Goal: Information Seeking & Learning: Check status

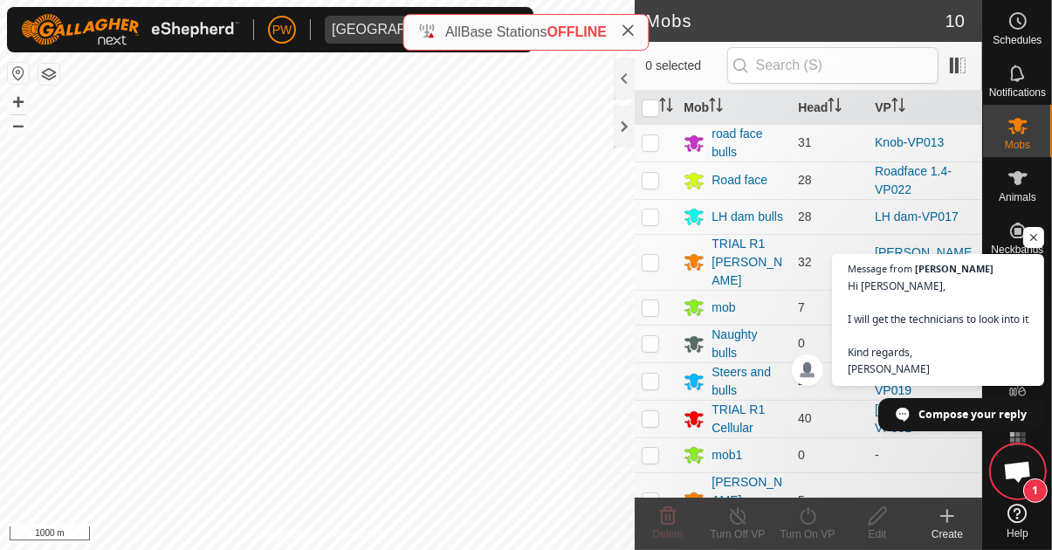
click at [634, 31] on icon at bounding box center [628, 31] width 14 height 14
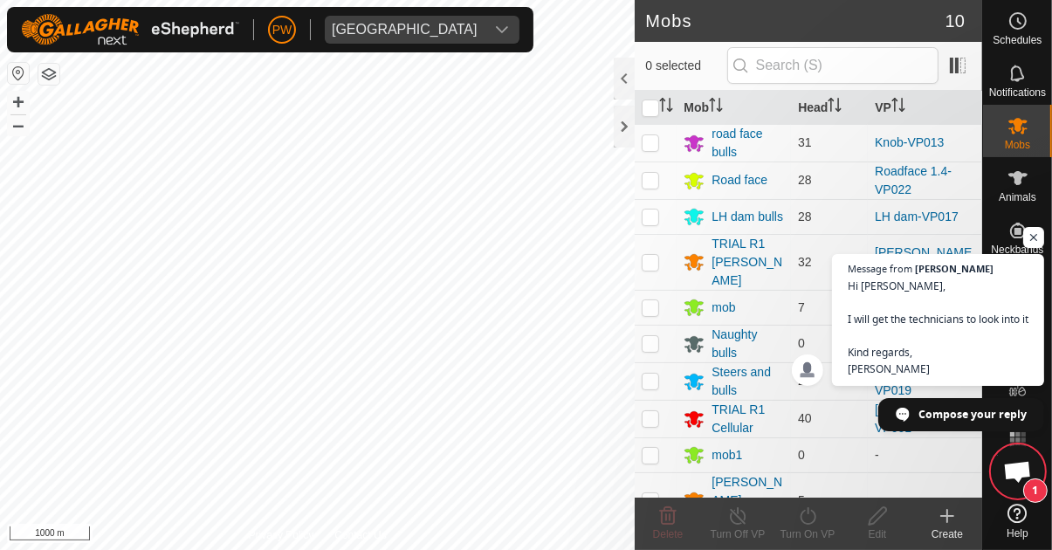
scroll to position [219, 0]
click at [1019, 486] on span "Open chat" at bounding box center [1017, 473] width 29 height 24
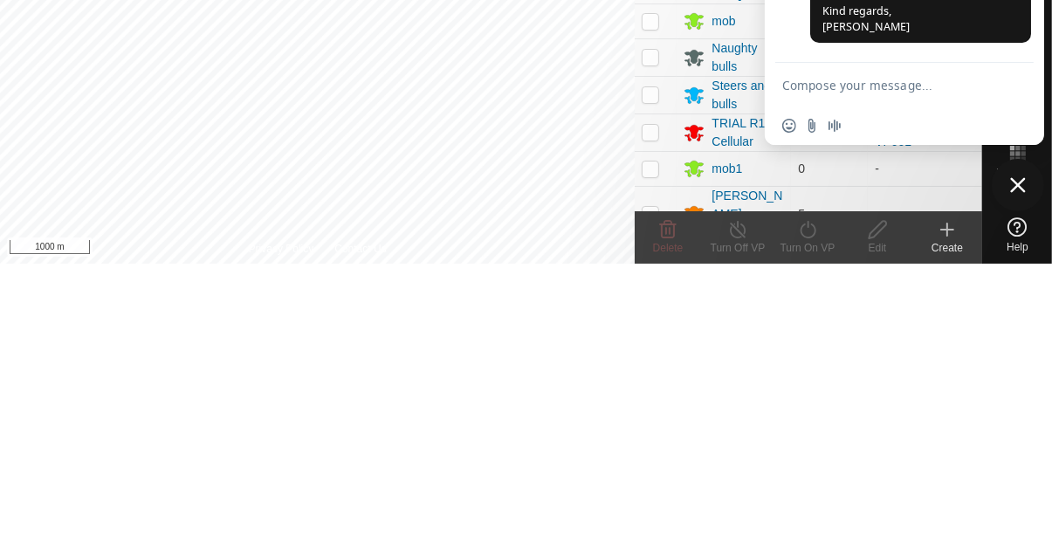
click at [1019, 479] on span "Close chat" at bounding box center [1018, 472] width 16 height 16
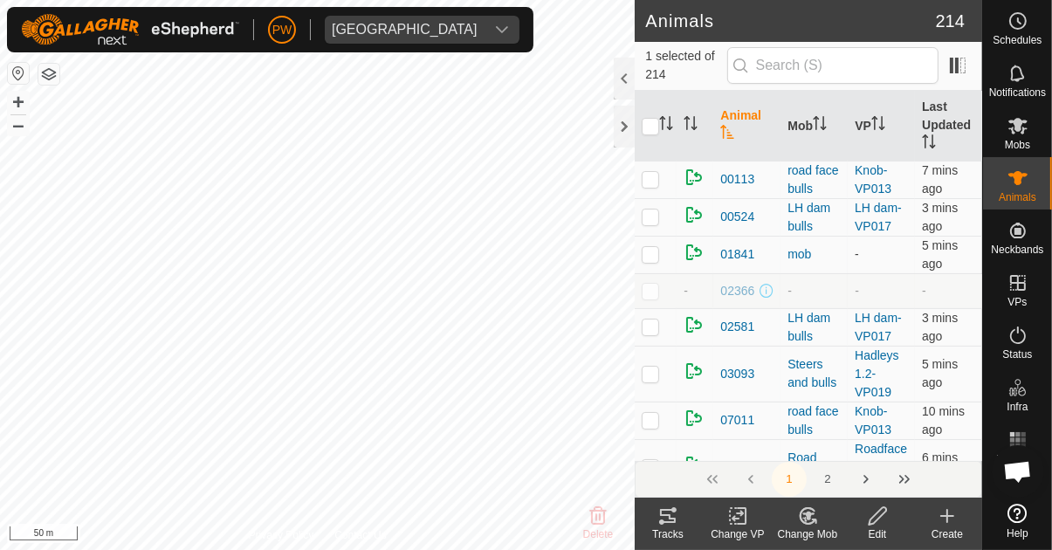
click at [1018, 83] on icon at bounding box center [1018, 73] width 21 height 21
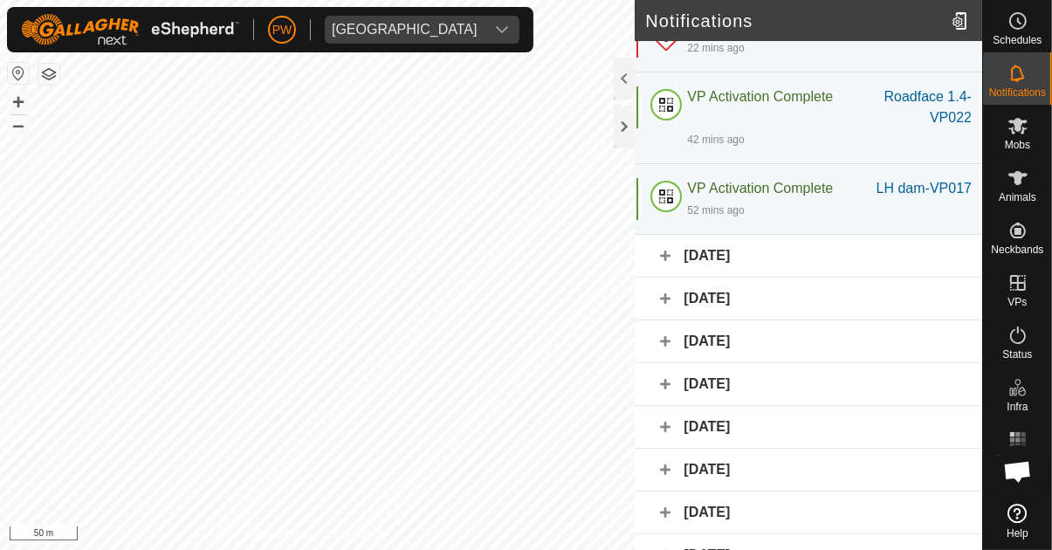
scroll to position [91, 0]
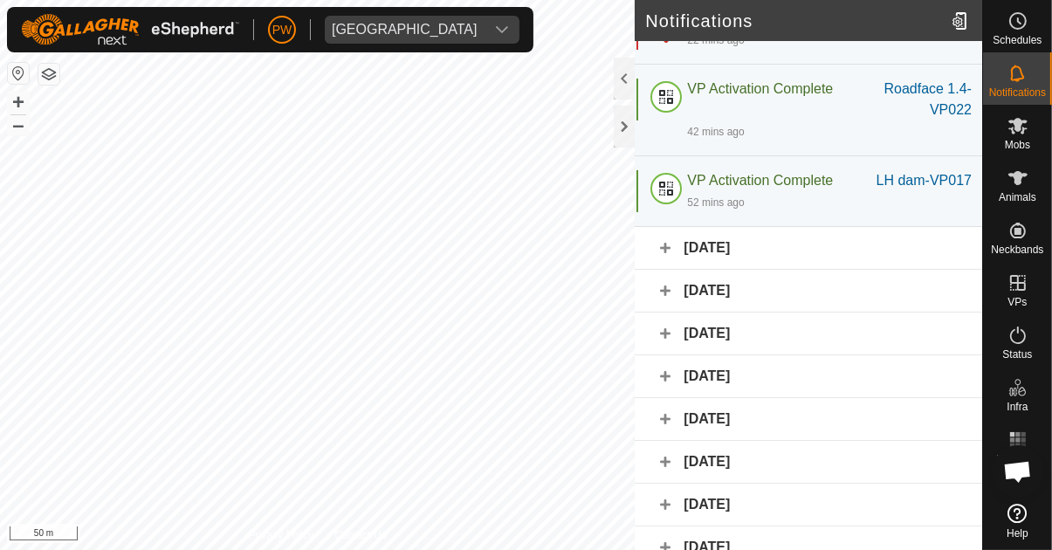
click at [793, 258] on div "[DATE]" at bounding box center [809, 248] width 348 height 43
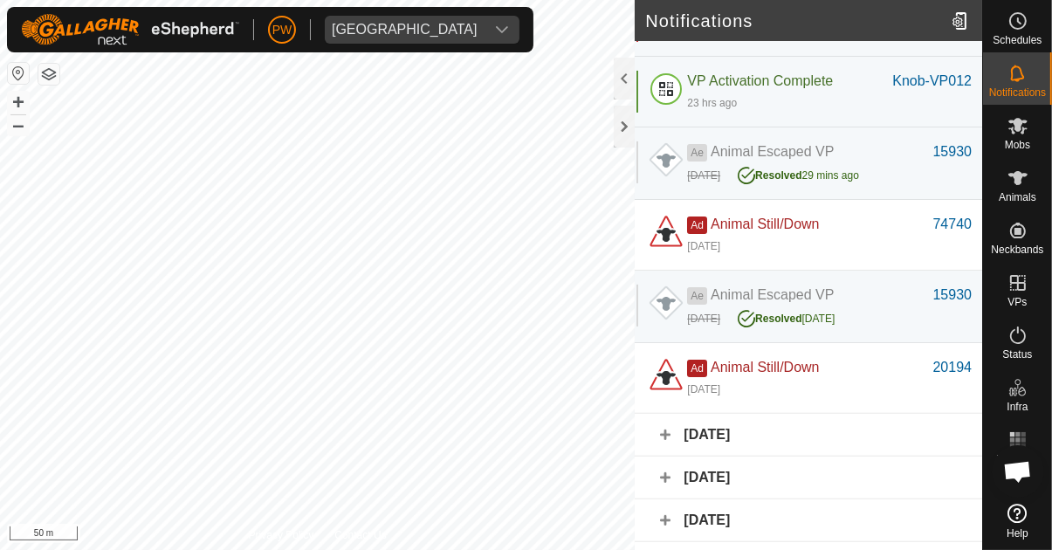
scroll to position [378, 0]
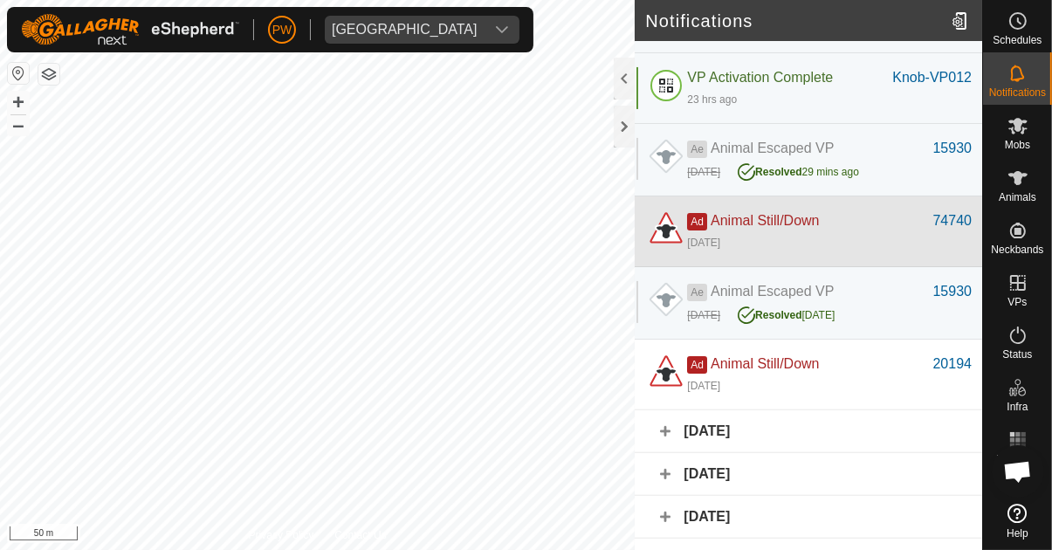
click at [842, 236] on div "[DATE]" at bounding box center [829, 241] width 285 height 21
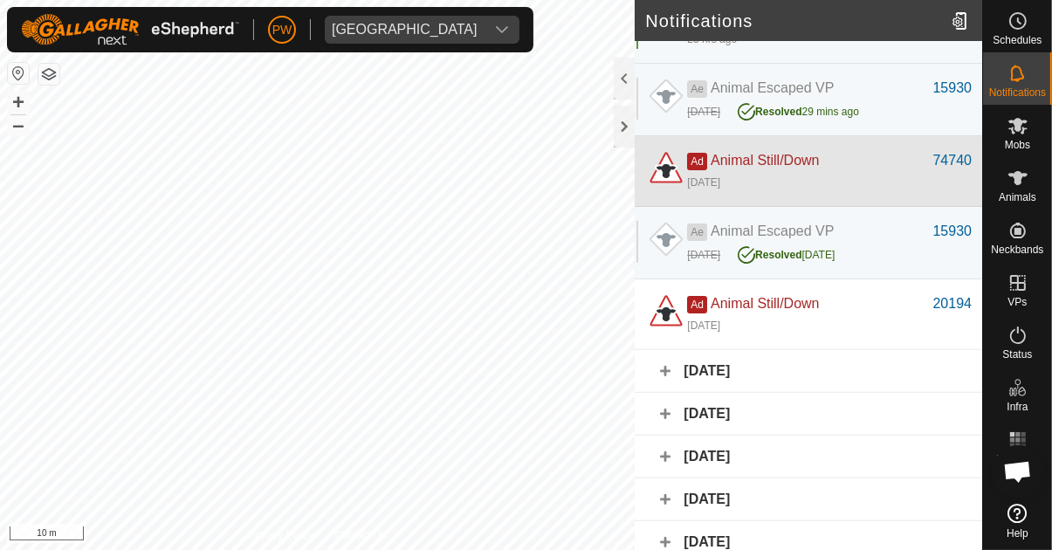
scroll to position [445, 0]
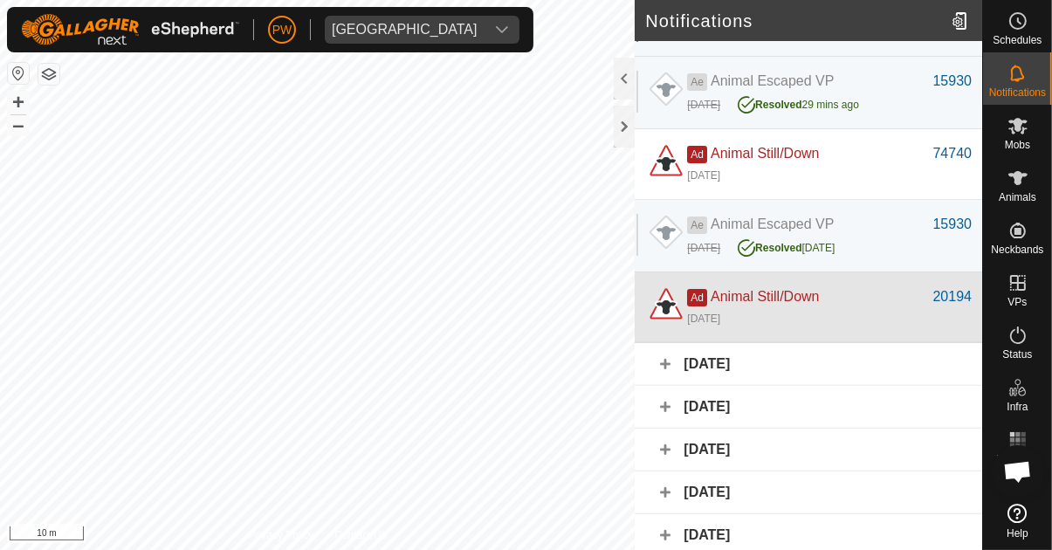
click at [838, 312] on div "[DATE]" at bounding box center [829, 317] width 285 height 21
click at [850, 303] on div "Ad Animal Still/Down" at bounding box center [809, 296] width 245 height 21
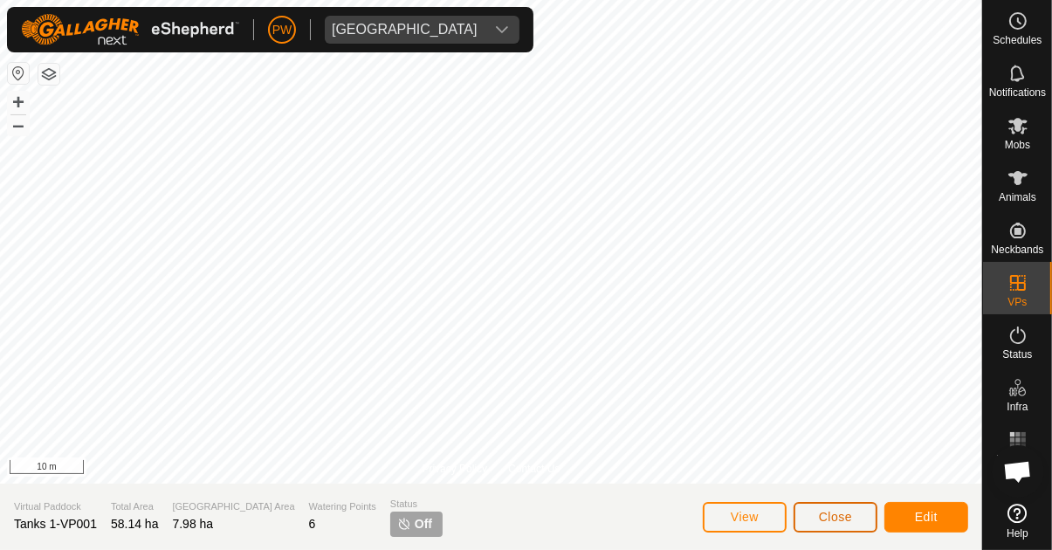
click at [826, 517] on span "Close" at bounding box center [835, 517] width 33 height 14
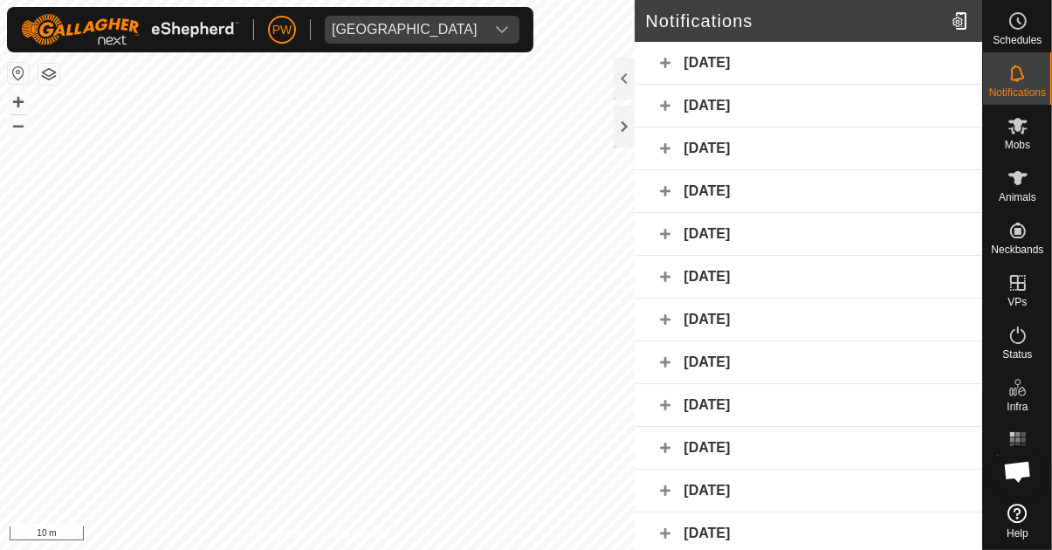
click at [822, 158] on div "[DATE]" at bounding box center [809, 148] width 348 height 43
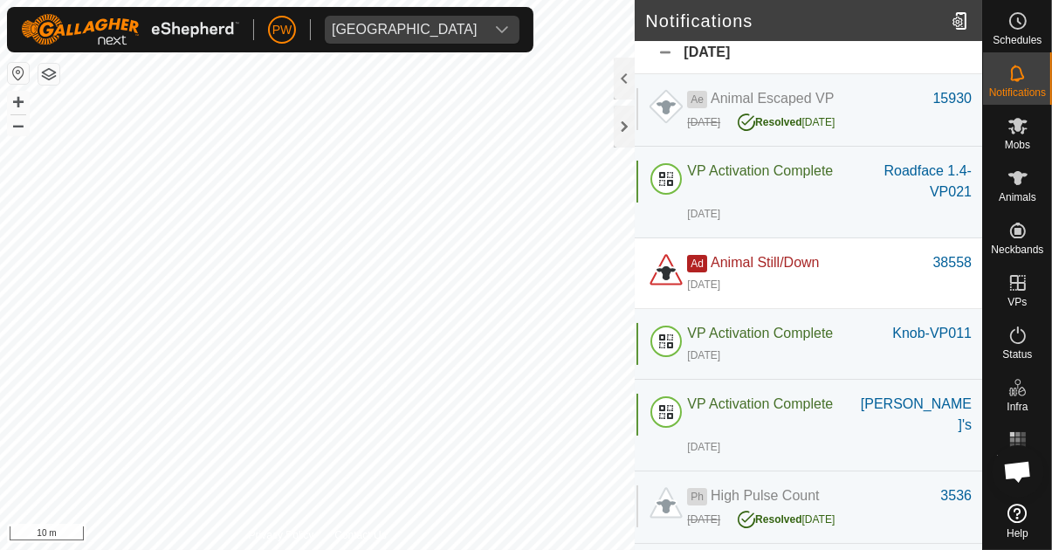
scroll to position [114, 0]
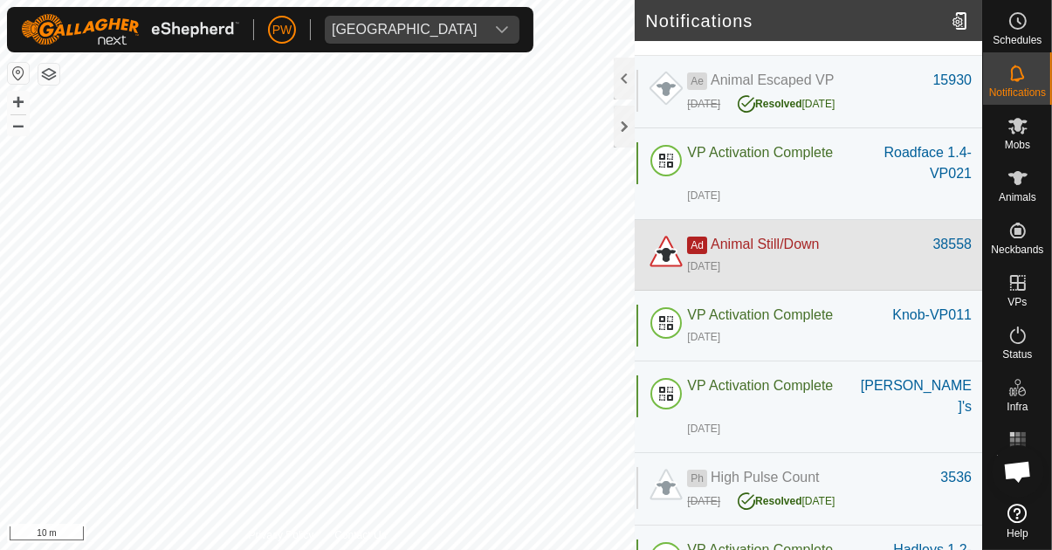
click at [819, 250] on span "Animal Still/Down" at bounding box center [765, 244] width 108 height 15
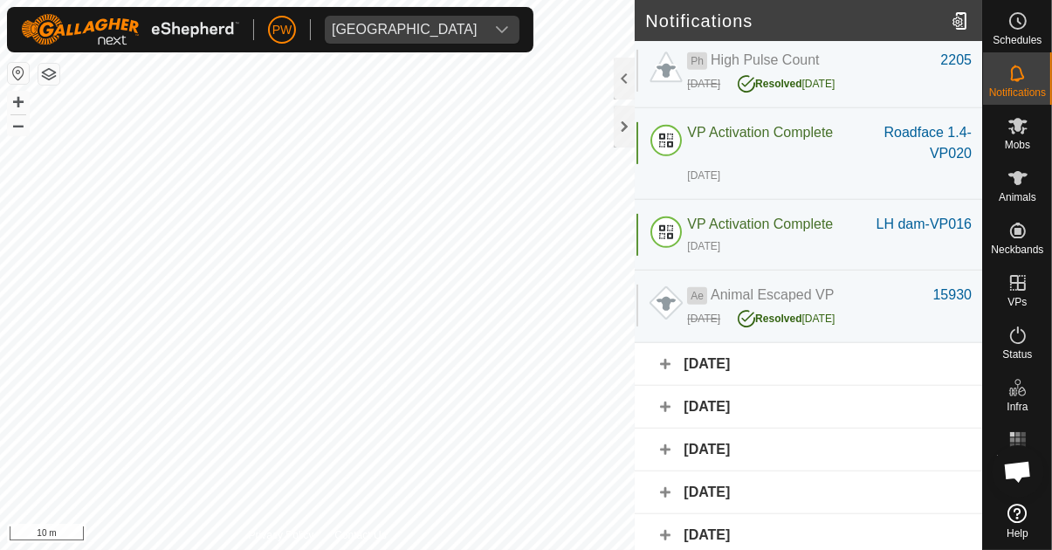
scroll to position [774, 0]
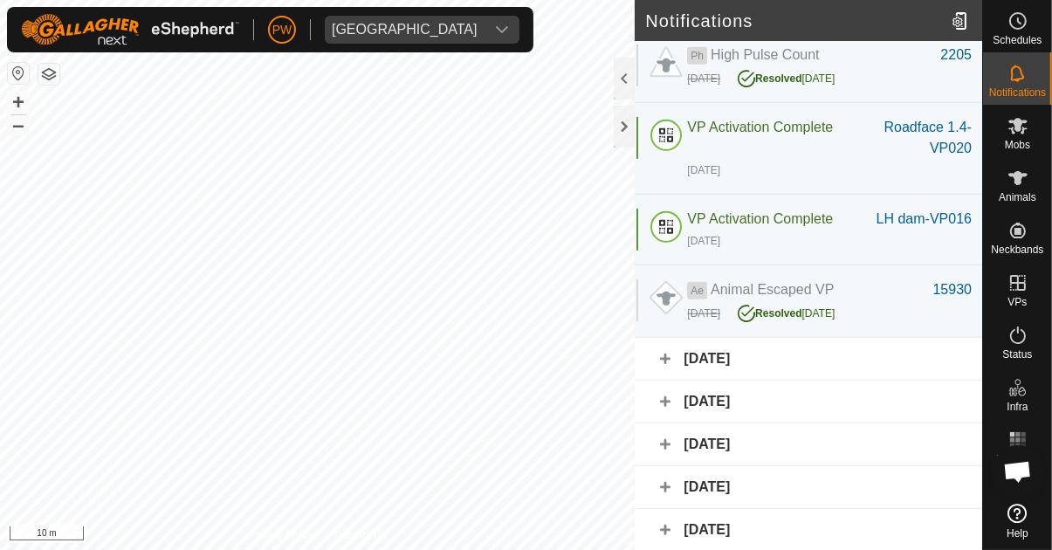
click at [798, 340] on div "[DATE]" at bounding box center [809, 359] width 348 height 43
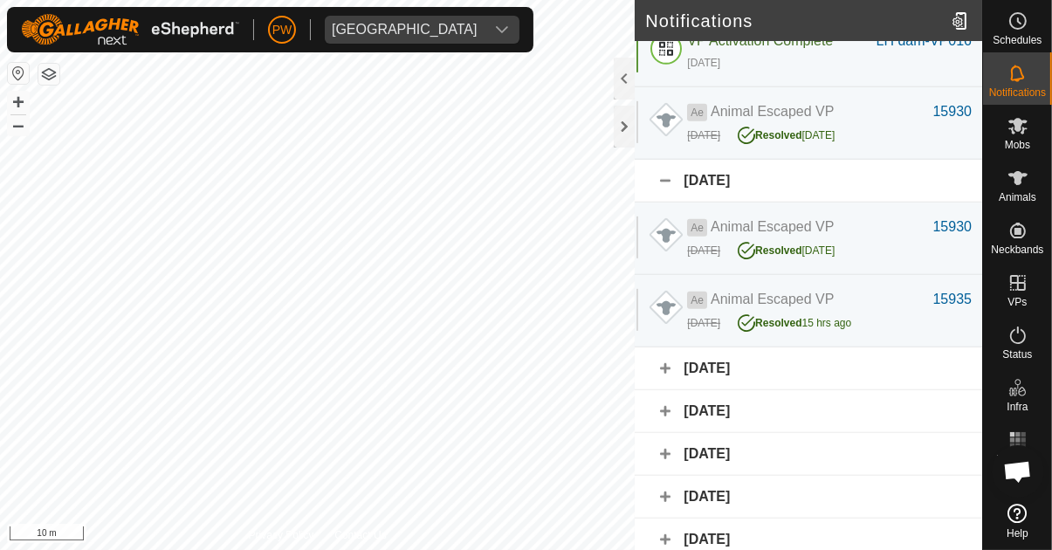
scroll to position [953, 0]
click at [798, 356] on div "[DATE]" at bounding box center [809, 368] width 348 height 43
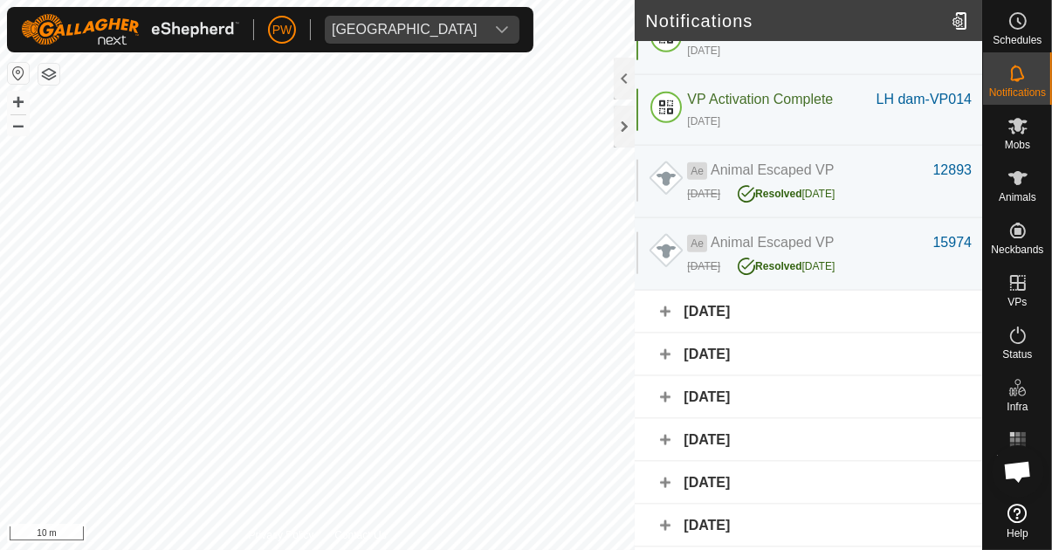
scroll to position [1983, 0]
click at [781, 291] on div "[DATE]" at bounding box center [809, 312] width 348 height 43
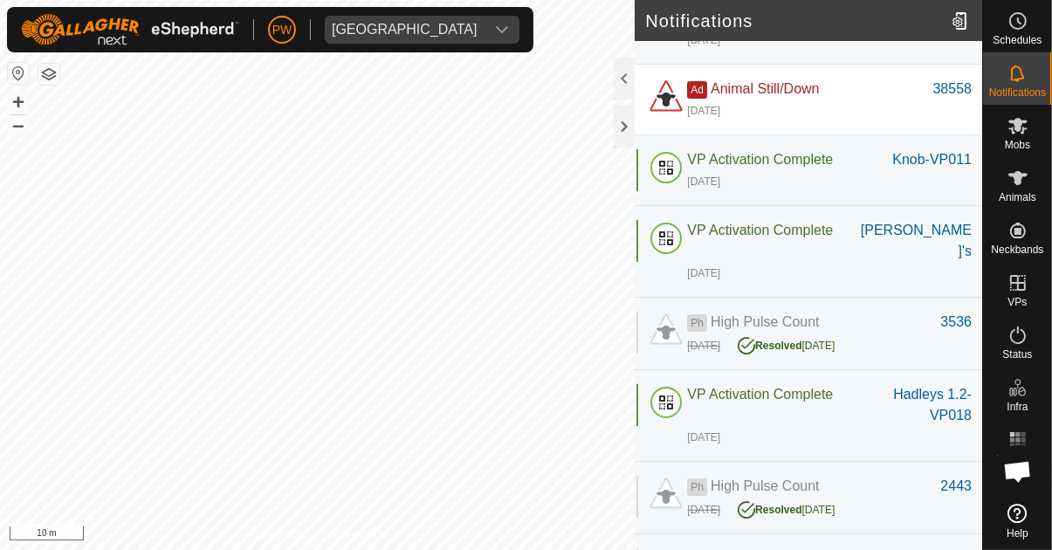
scroll to position [0, 0]
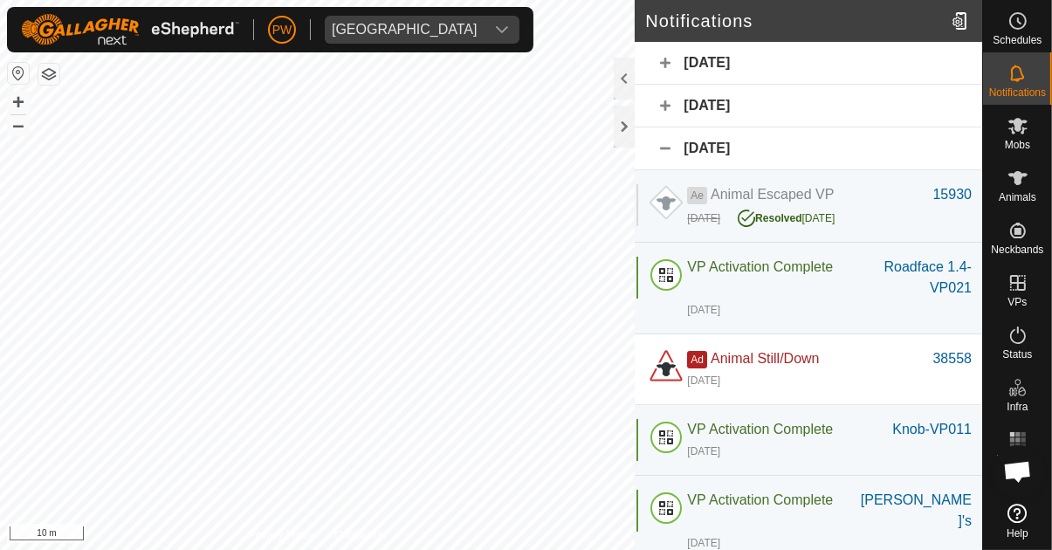
click at [673, 145] on div "[DATE]" at bounding box center [809, 148] width 348 height 43
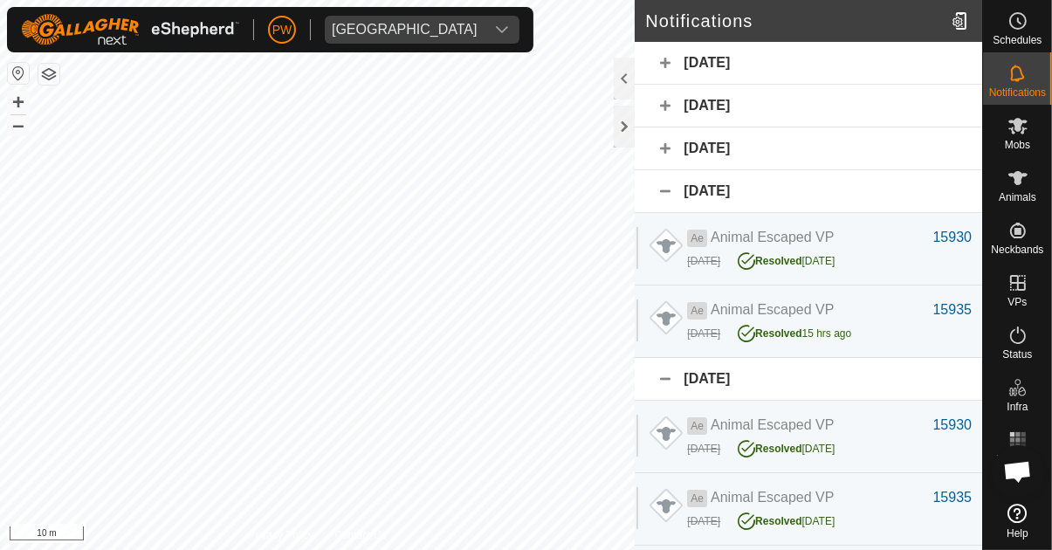
click at [669, 193] on div "[DATE]" at bounding box center [809, 191] width 348 height 43
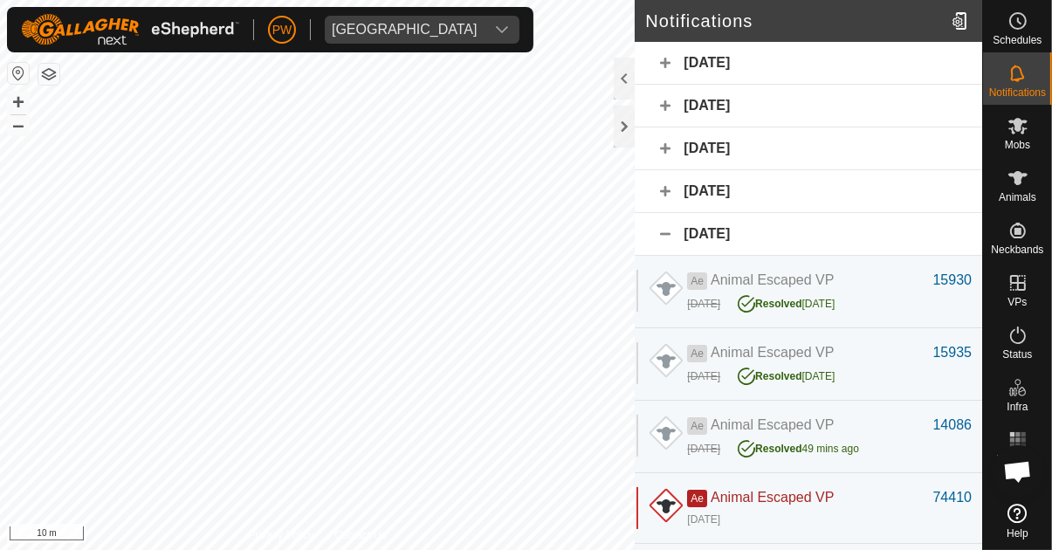
click at [670, 234] on div "[DATE]" at bounding box center [809, 234] width 348 height 43
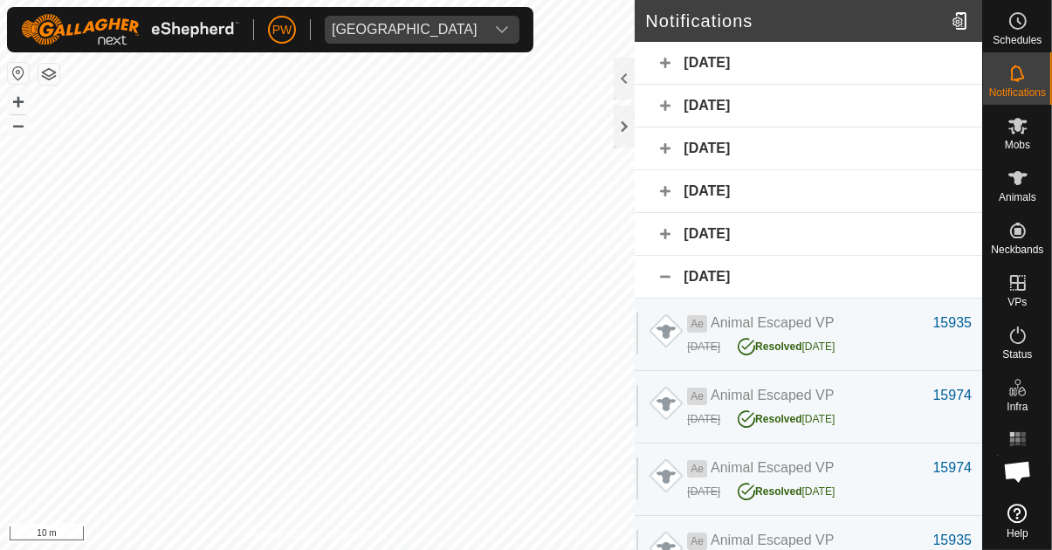
click at [669, 275] on div "[DATE]" at bounding box center [809, 277] width 348 height 43
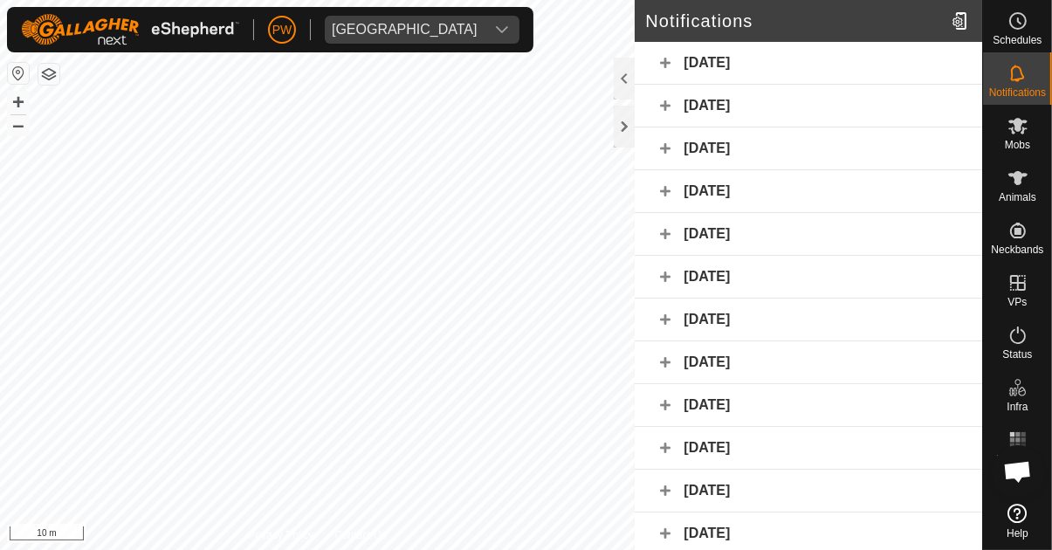
scroll to position [4, 0]
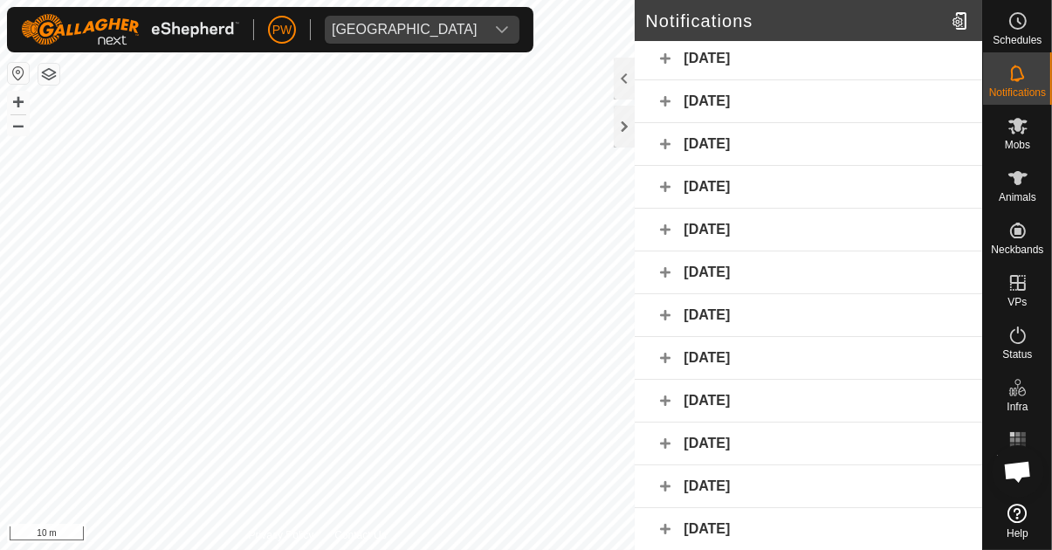
click at [775, 59] on div "[DATE]" at bounding box center [809, 59] width 348 height 43
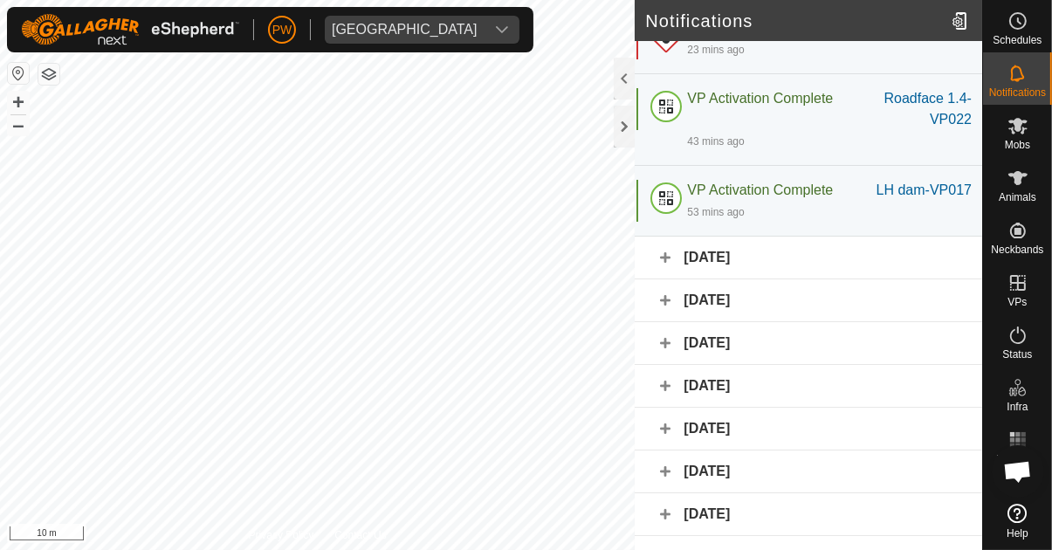
scroll to position [86, 0]
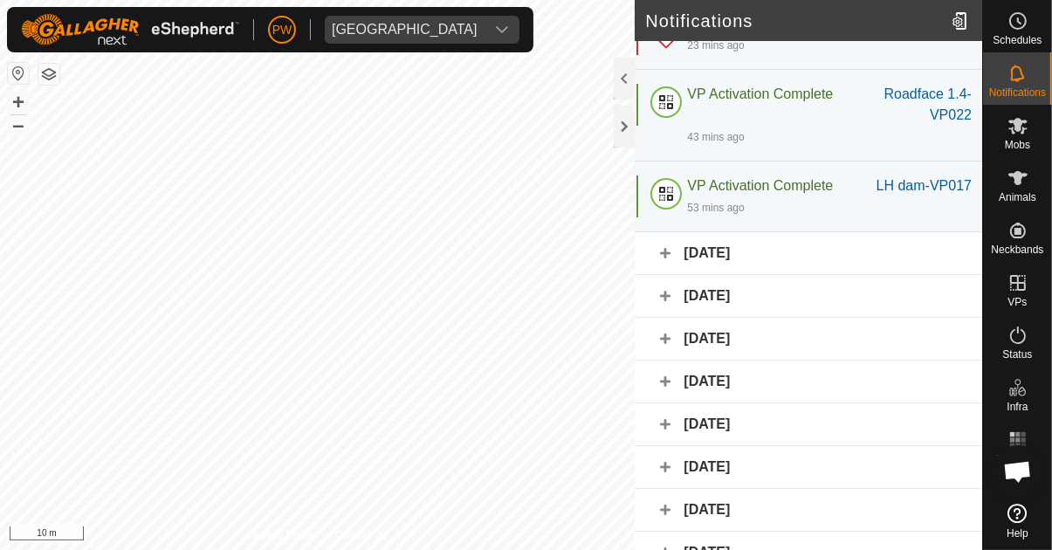
click at [815, 260] on div "[DATE]" at bounding box center [809, 253] width 348 height 43
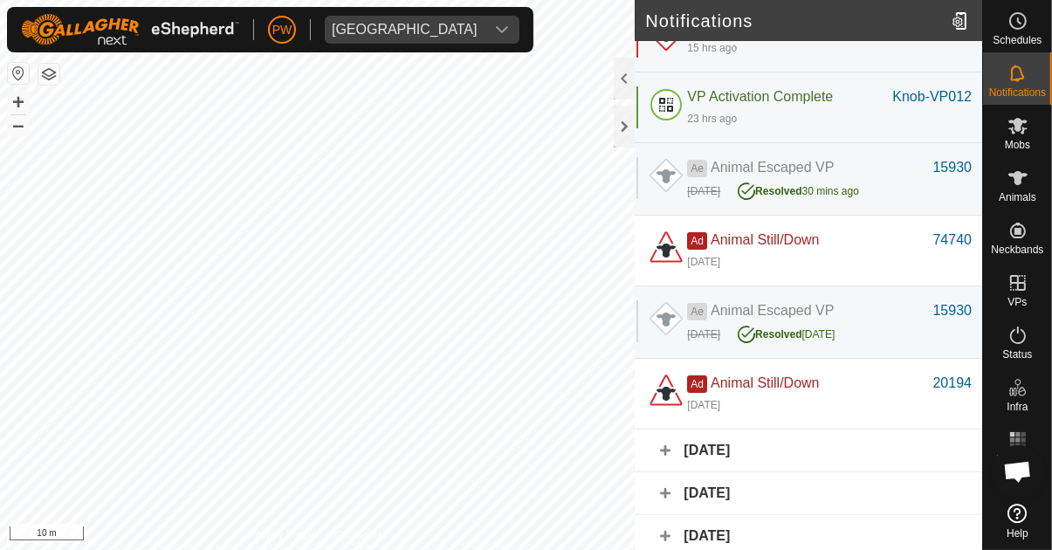
scroll to position [360, 0]
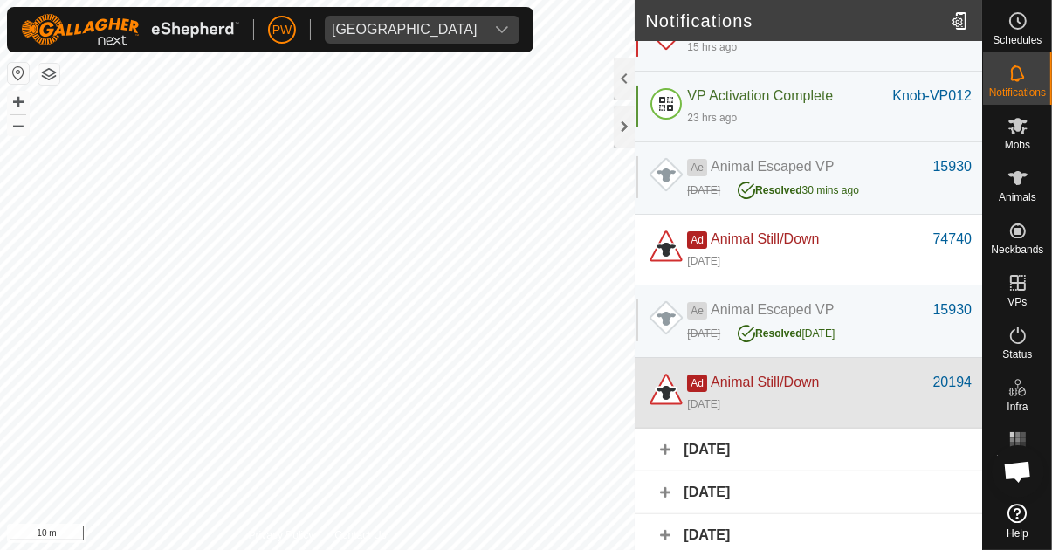
click at [799, 385] on span "Animal Still/Down" at bounding box center [765, 382] width 108 height 15
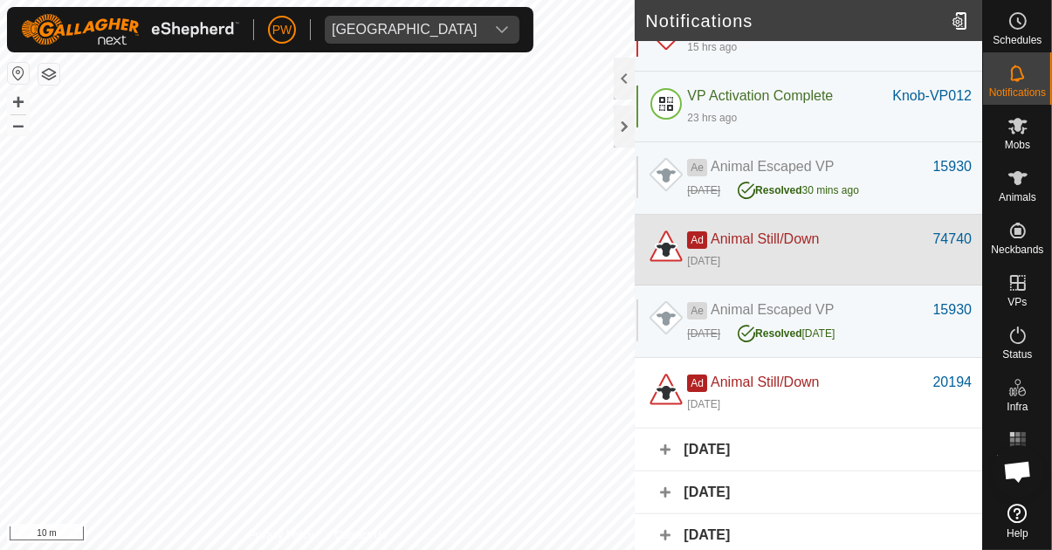
click at [819, 245] on span "Animal Still/Down" at bounding box center [765, 238] width 108 height 15
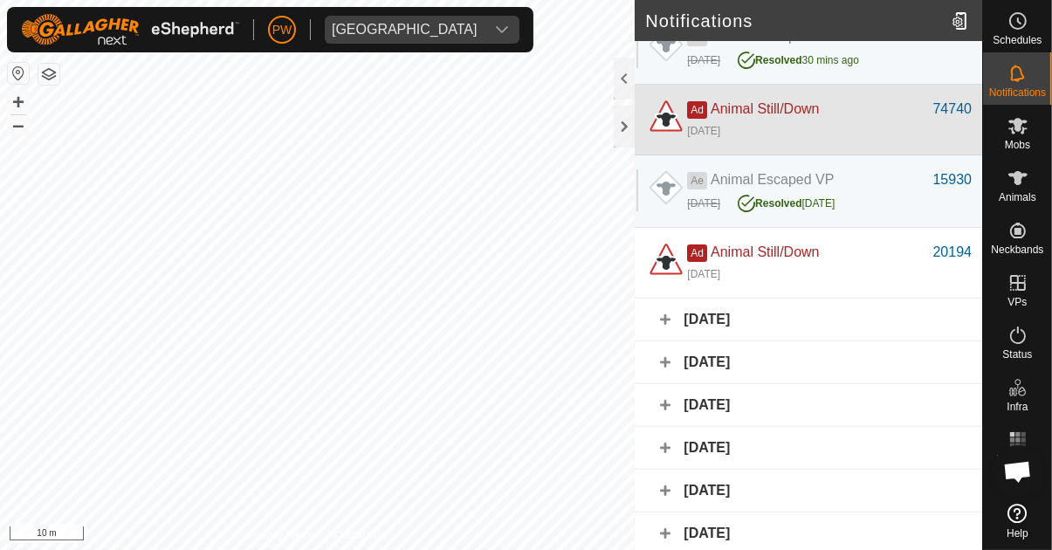
scroll to position [492, 0]
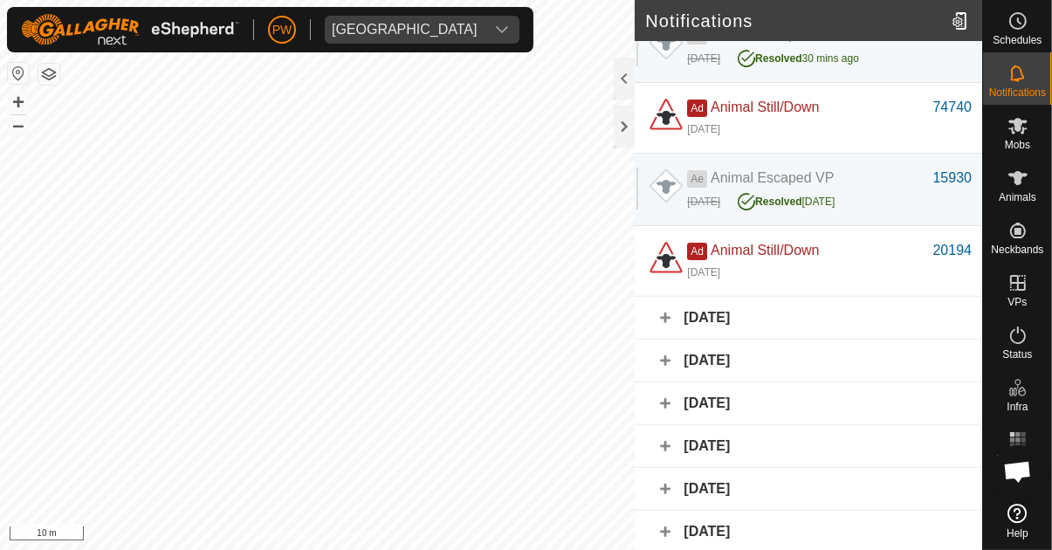
click at [808, 319] on div "[DATE]" at bounding box center [809, 318] width 348 height 43
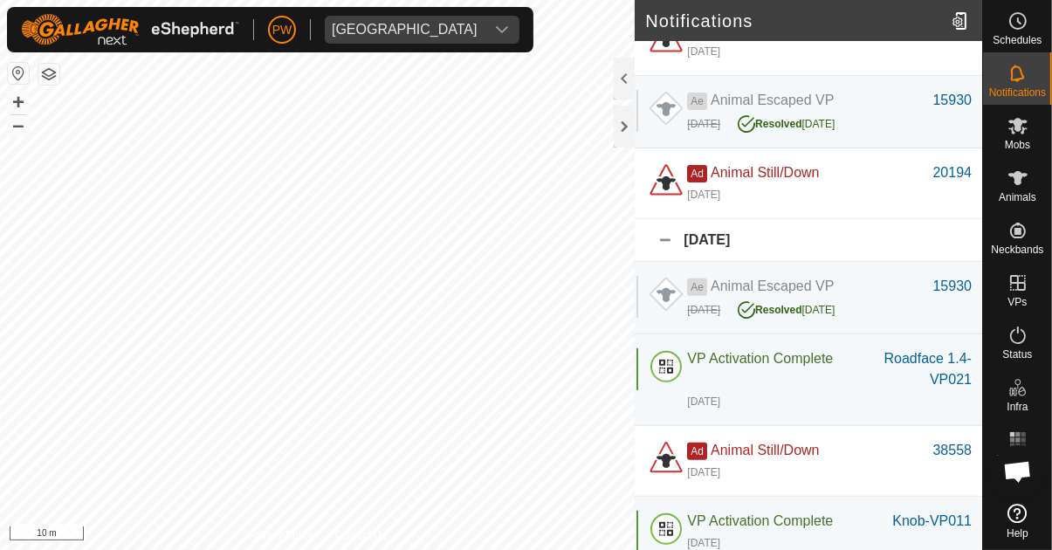
scroll to position [570, 0]
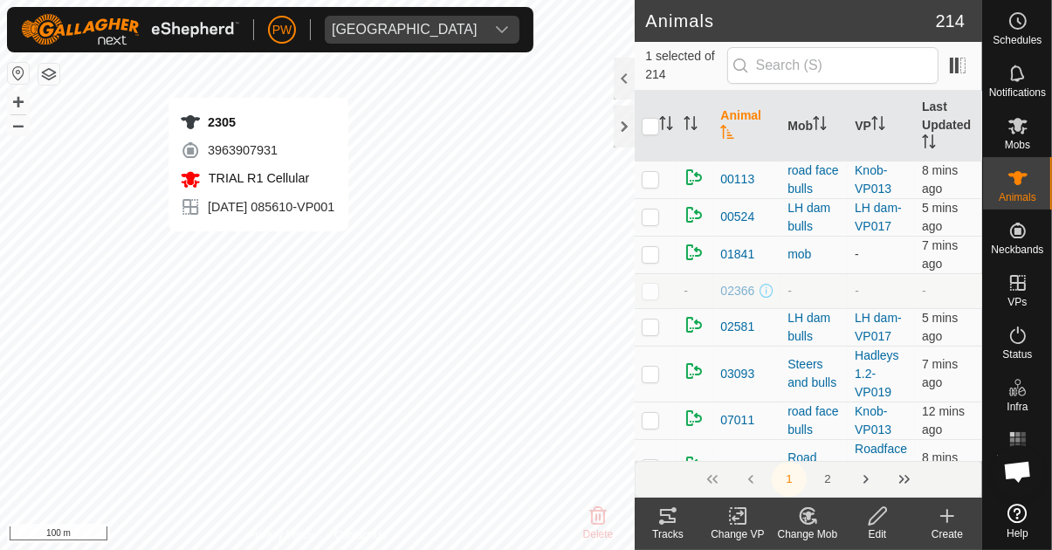
checkbox input "true"
checkbox input "false"
